Goal: Information Seeking & Learning: Learn about a topic

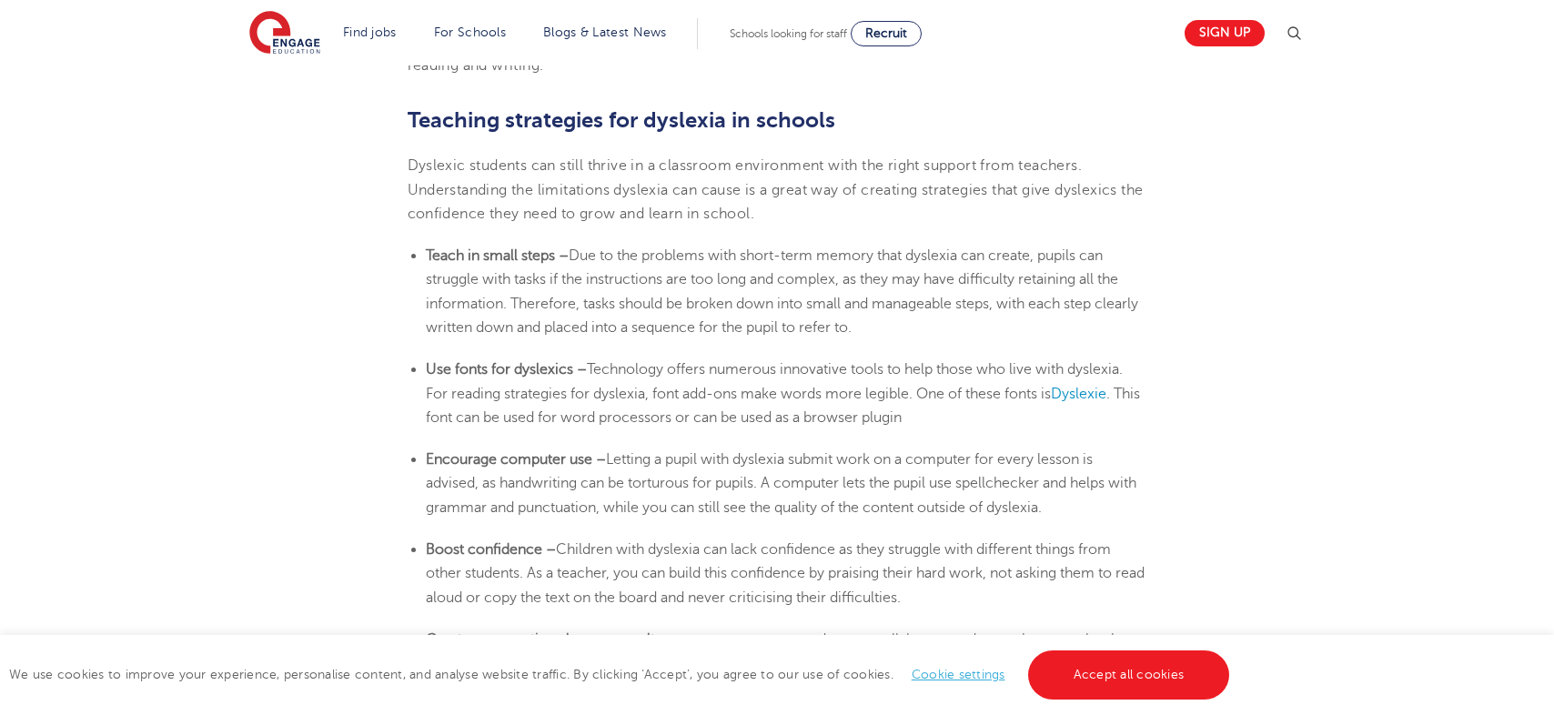
scroll to position [2956, 0]
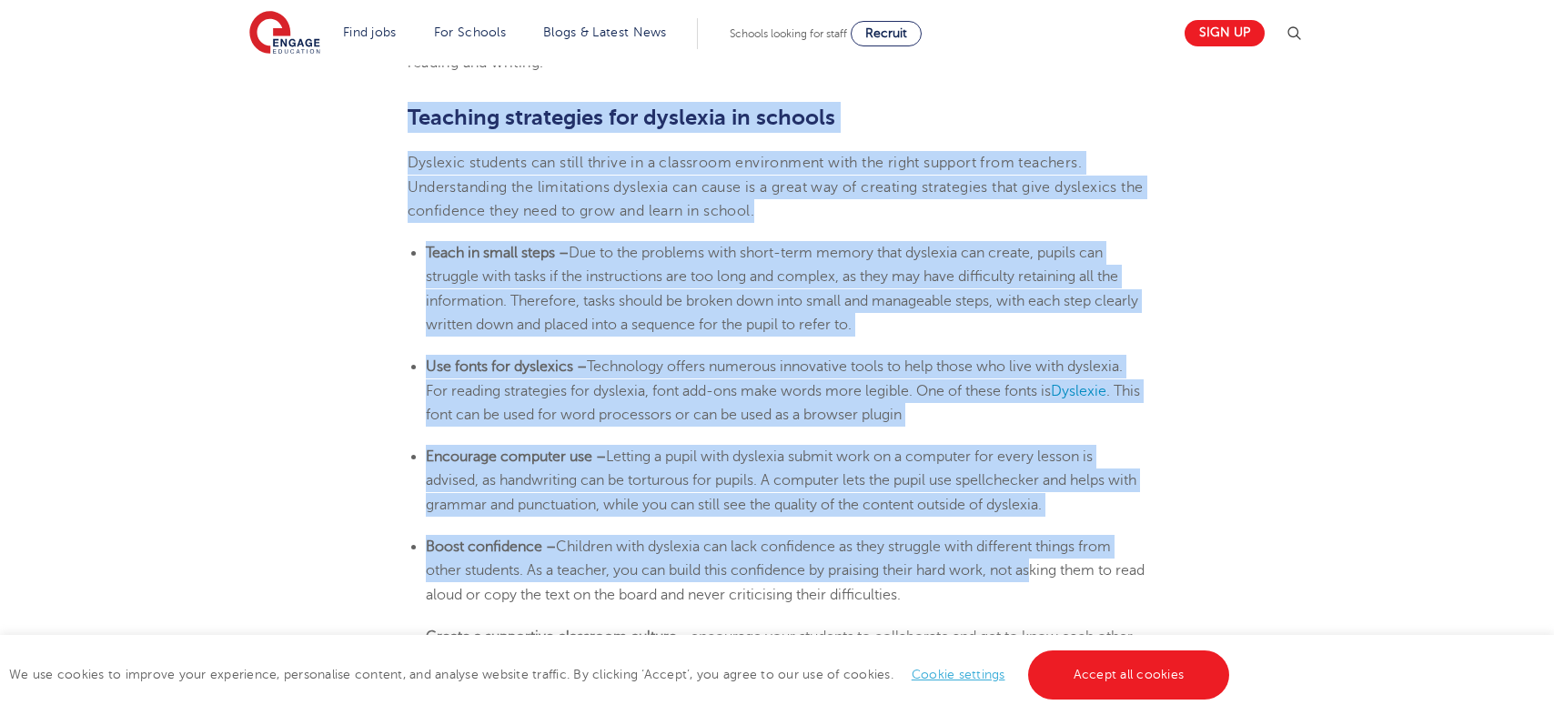
drag, startPoint x: 408, startPoint y: 114, endPoint x: 1036, endPoint y: 576, distance: 779.3
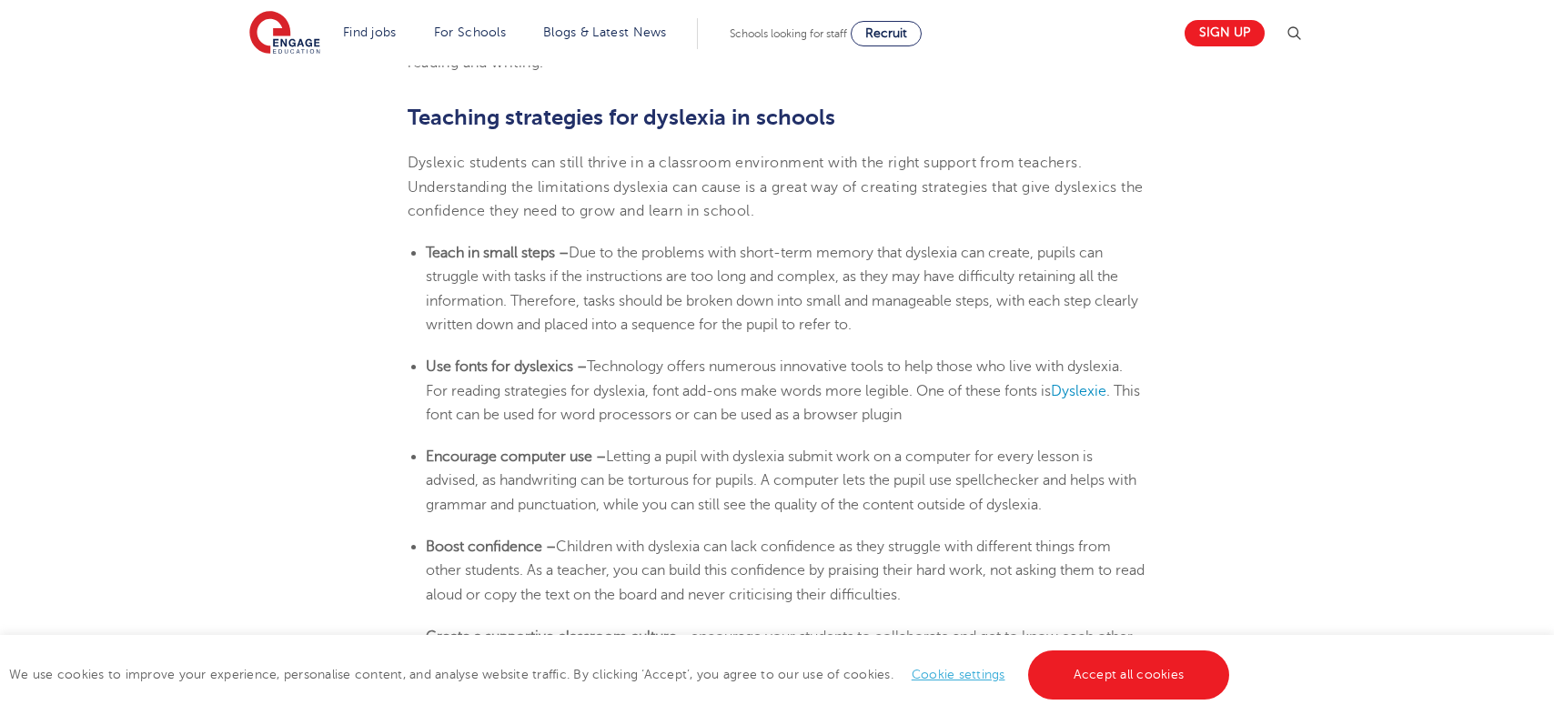
click at [971, 676] on link "Cookie settings" at bounding box center [958, 675] width 94 height 14
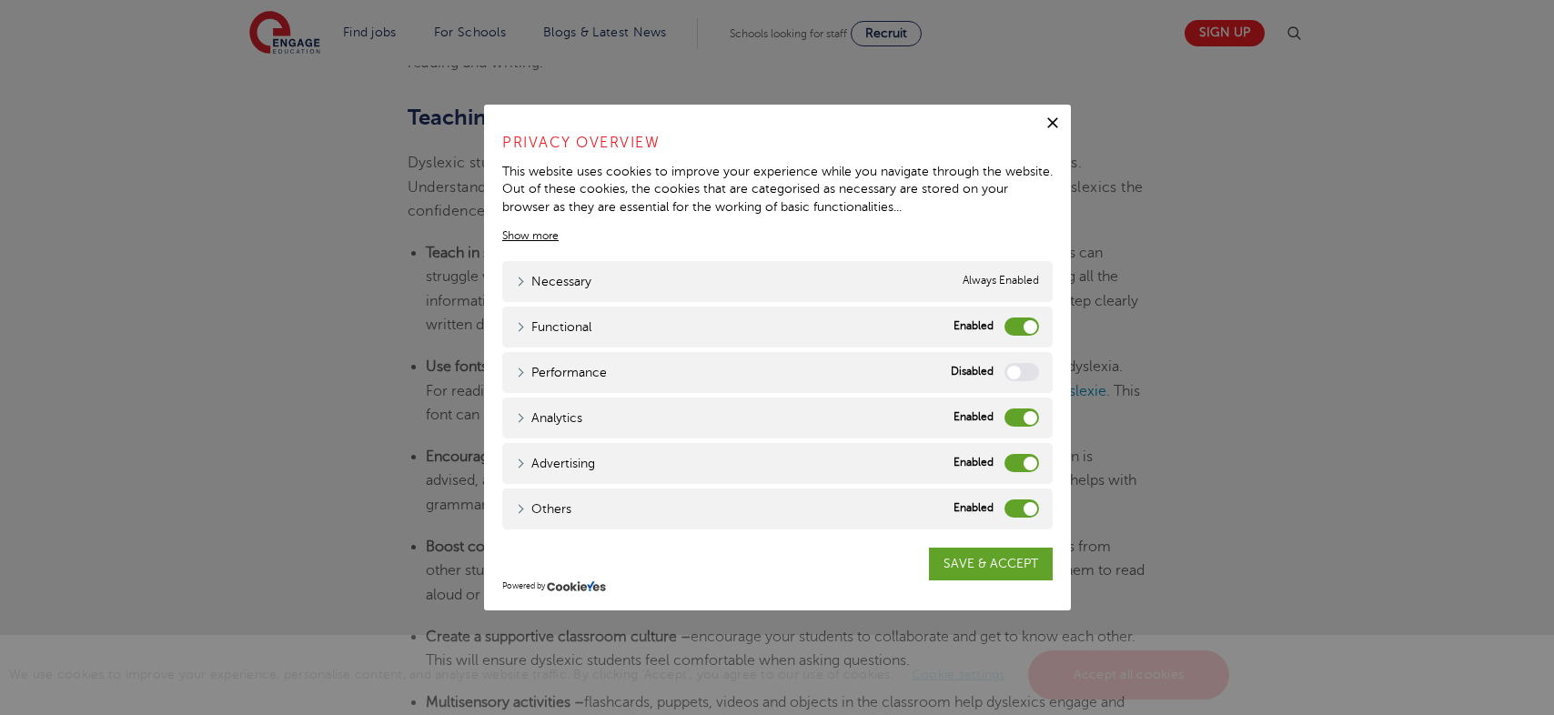
click at [1030, 414] on label "Analytics" at bounding box center [1021, 417] width 35 height 18
click at [0, 0] on input "Analytics" at bounding box center [0, 0] width 0 height 0
click at [1029, 462] on label "Advertising" at bounding box center [1021, 463] width 35 height 18
click at [0, 0] on input "Advertising" at bounding box center [0, 0] width 0 height 0
click at [1029, 512] on label "Others" at bounding box center [1021, 508] width 35 height 18
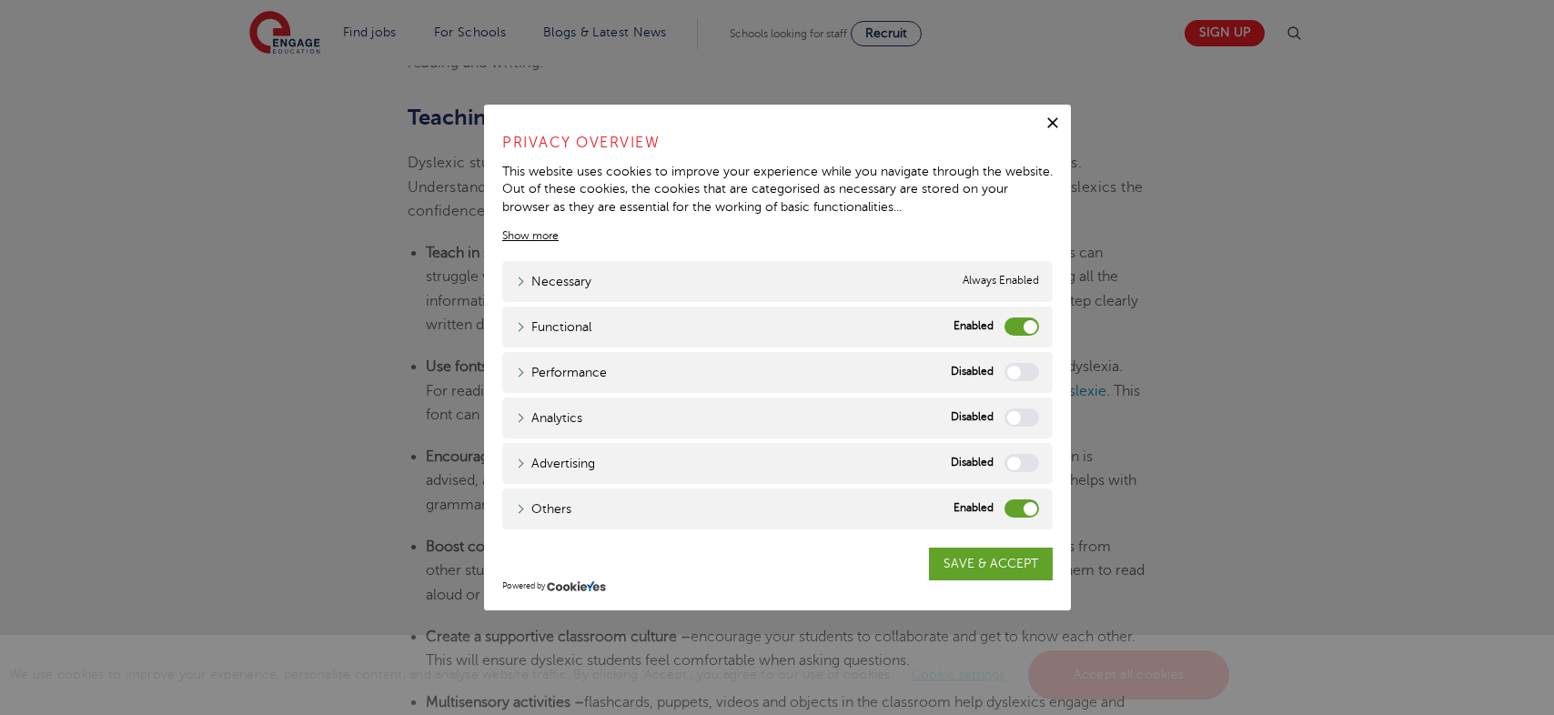
click at [0, 0] on input "Others" at bounding box center [0, 0] width 0 height 0
click at [962, 571] on link "SAVE & ACCEPT" at bounding box center [991, 564] width 124 height 33
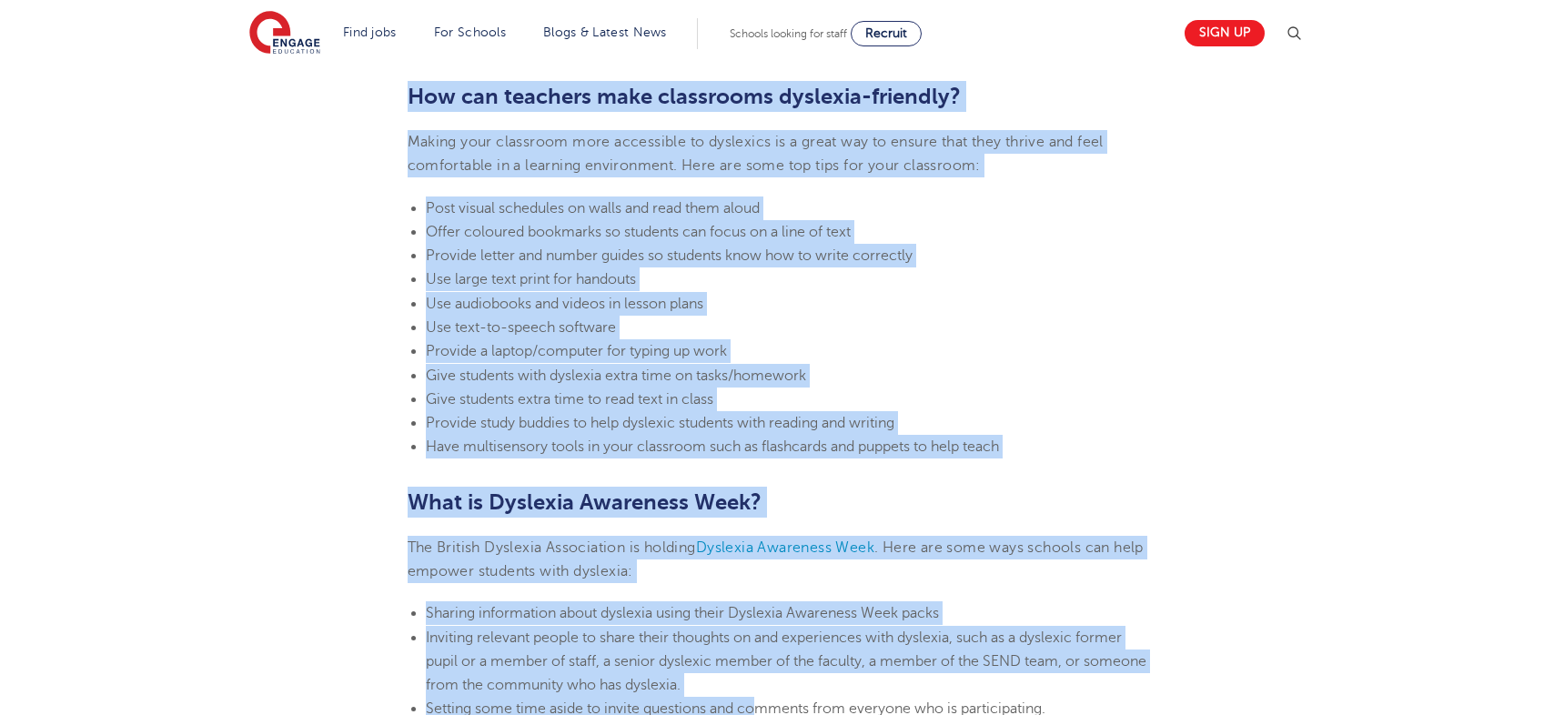
scroll to position [4078, 0]
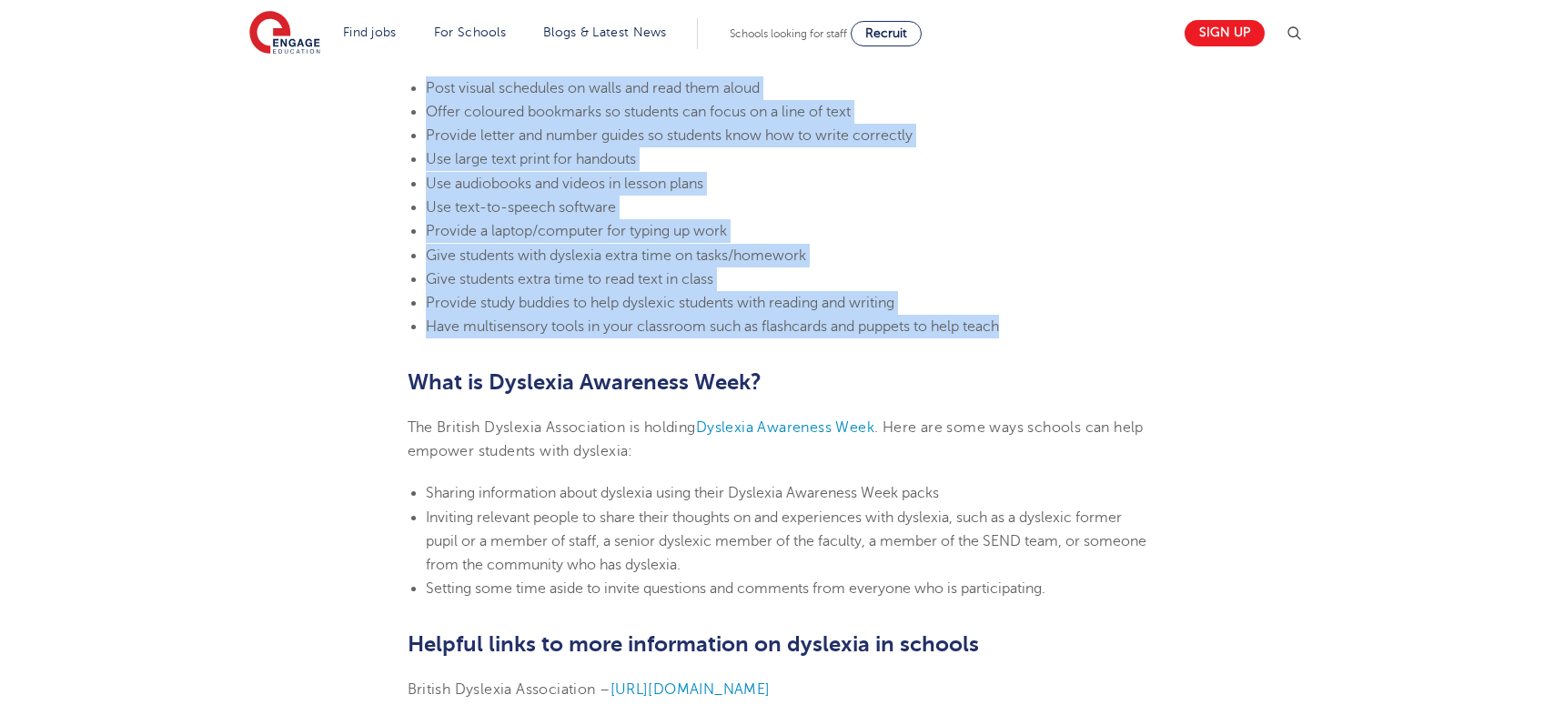
drag, startPoint x: 408, startPoint y: 112, endPoint x: 795, endPoint y: 351, distance: 454.6
copy section "Loremips dolorsitam con adipisci el seddoei Temporin utlabore etd magna aliqua …"
